Goal: Find contact information: Find contact information

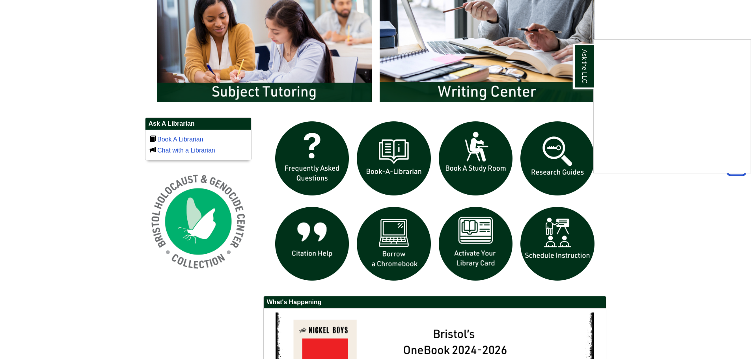
scroll to position [473, 0]
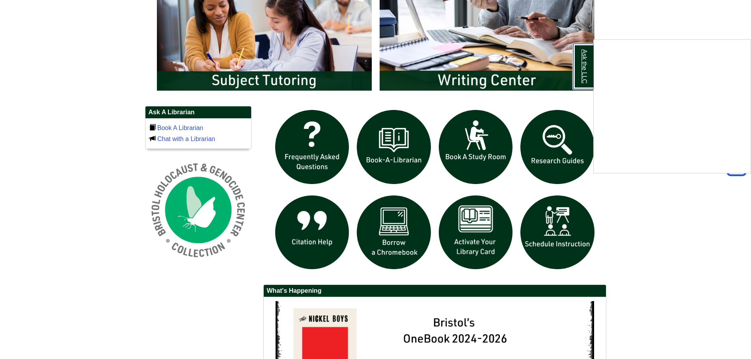
click at [580, 76] on link "Ask the LLC" at bounding box center [583, 66] width 20 height 45
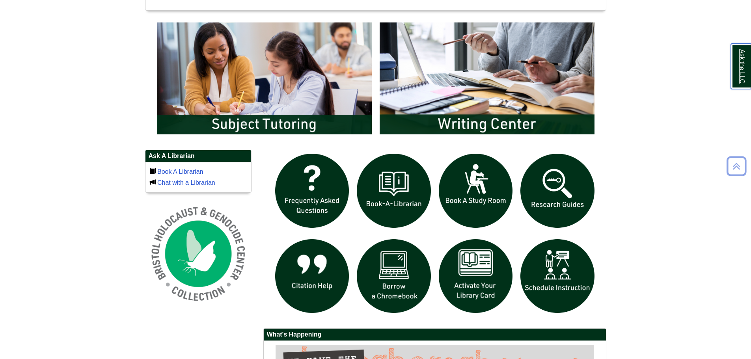
scroll to position [512, 0]
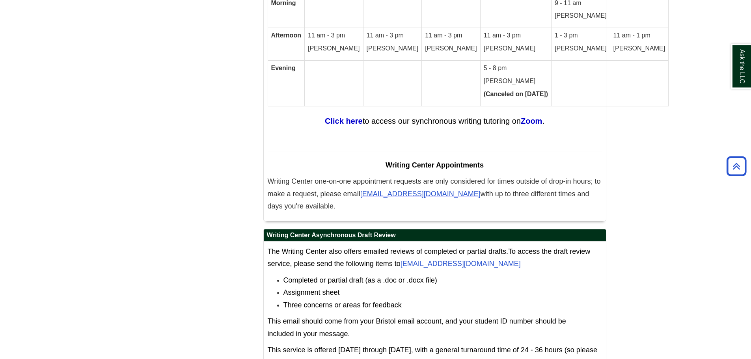
scroll to position [5030, 0]
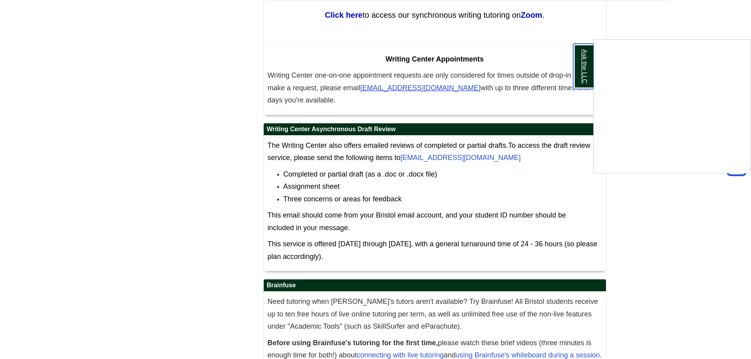
click at [582, 66] on link "Ask the LLC" at bounding box center [583, 66] width 20 height 45
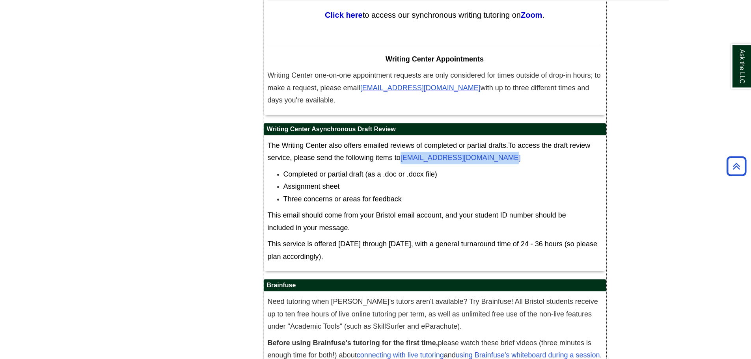
drag, startPoint x: 401, startPoint y: 90, endPoint x: 498, endPoint y: 91, distance: 97.0
click at [498, 140] on p "The Writing Center also offers emailed reviews of completed or partial drafts. …" at bounding box center [435, 152] width 334 height 25
copy span "[EMAIL_ADDRESS][DOMAIN_NAME]"
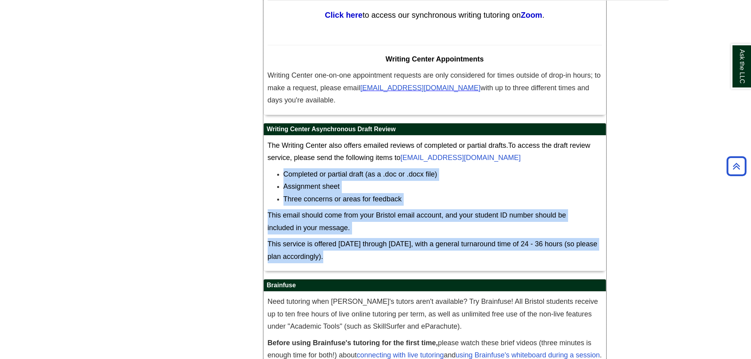
drag, startPoint x: 281, startPoint y: 106, endPoint x: 412, endPoint y: 202, distance: 161.8
click at [412, 202] on div "The Writing Center also offers emailed reviews of completed or partial drafts. …" at bounding box center [435, 204] width 342 height 136
copy div "Completed or partial draft (as a .doc or .docx file) Assignment sheet Three con…"
